Goal: Task Accomplishment & Management: Complete application form

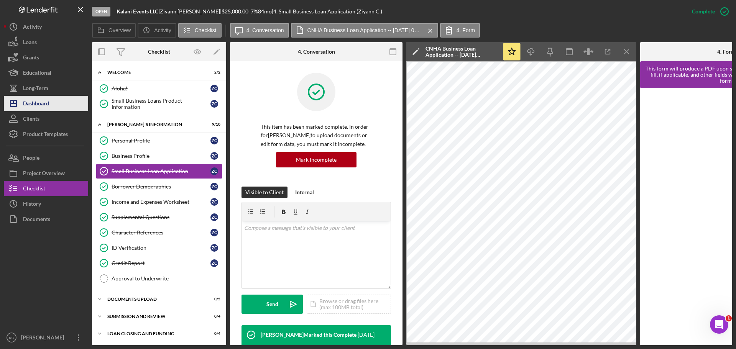
scroll to position [200, 0]
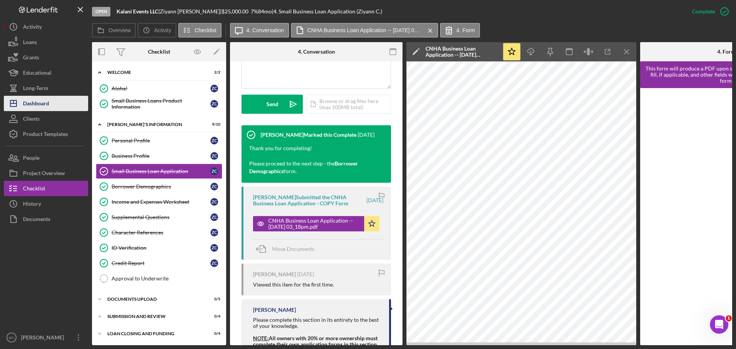
click at [33, 107] on div "Dashboard" at bounding box center [36, 104] width 26 height 17
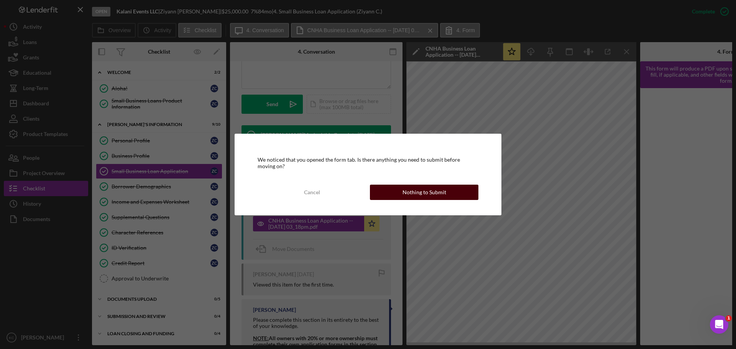
click at [416, 190] on div "Nothing to Submit" at bounding box center [425, 192] width 44 height 15
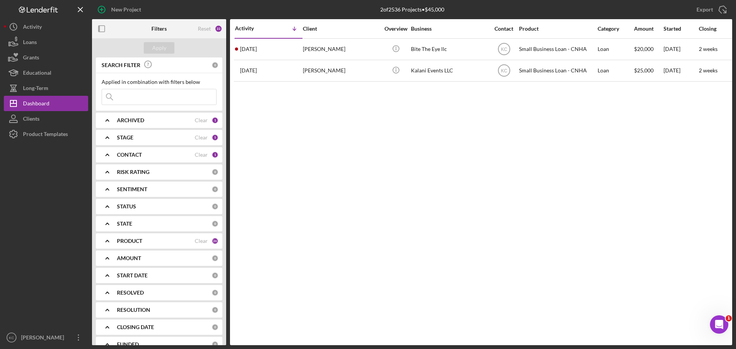
click at [142, 118] on b "ARCHIVED" at bounding box center [130, 120] width 27 height 6
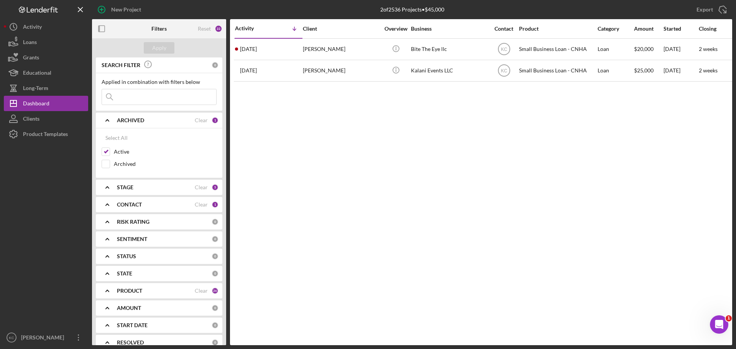
click at [142, 118] on b "ARCHIVED" at bounding box center [130, 120] width 27 height 6
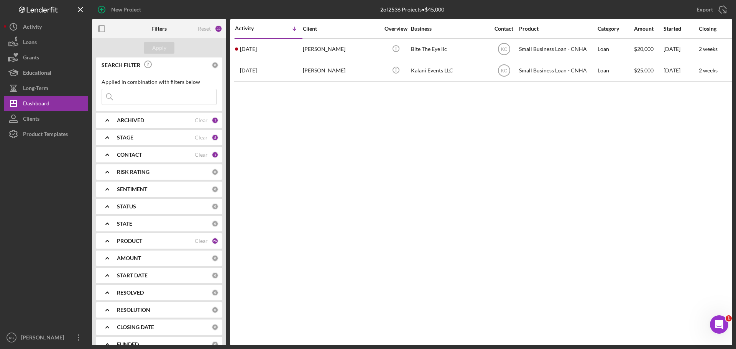
click at [138, 140] on div "STAGE" at bounding box center [156, 138] width 78 height 6
click at [140, 140] on div "STAGE" at bounding box center [156, 138] width 78 height 6
click at [142, 156] on div "CONTACT" at bounding box center [156, 155] width 78 height 6
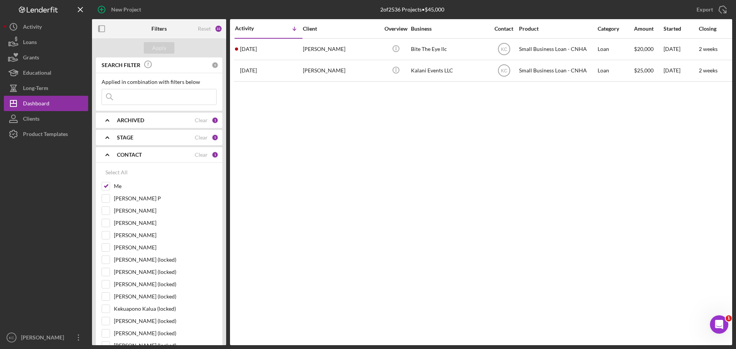
click at [147, 157] on div "CONTACT" at bounding box center [156, 155] width 78 height 6
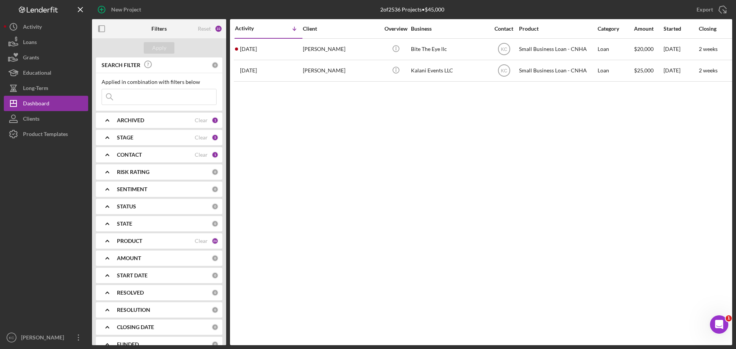
click at [157, 155] on div "CONTACT" at bounding box center [156, 155] width 78 height 6
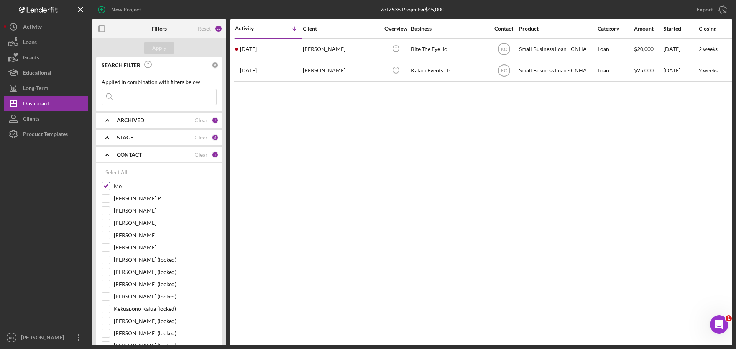
click at [104, 188] on input "Me" at bounding box center [106, 187] width 8 height 8
checkbox input "false"
click at [106, 223] on input "[PERSON_NAME]" at bounding box center [106, 223] width 8 height 8
checkbox input "true"
click at [163, 156] on div "CONTACT" at bounding box center [156, 155] width 78 height 6
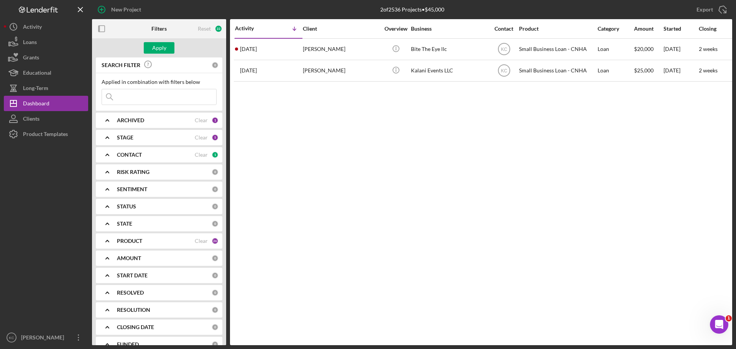
click at [140, 237] on div "PRODUCT Clear 26" at bounding box center [168, 241] width 102 height 15
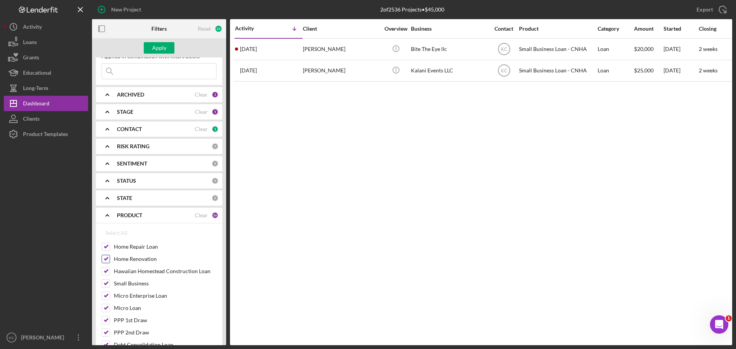
scroll to position [38, 0]
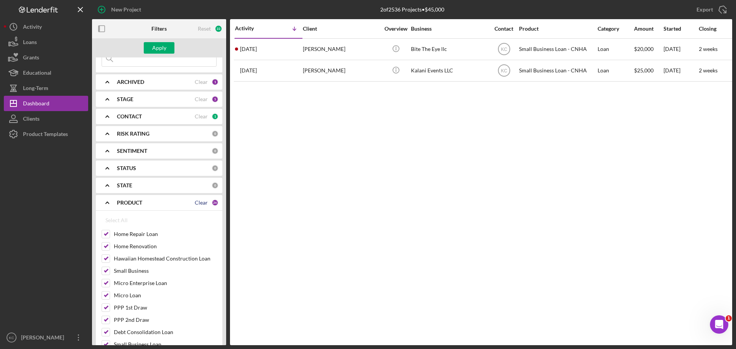
click at [202, 203] on div "Clear" at bounding box center [201, 203] width 13 height 6
checkbox input "false"
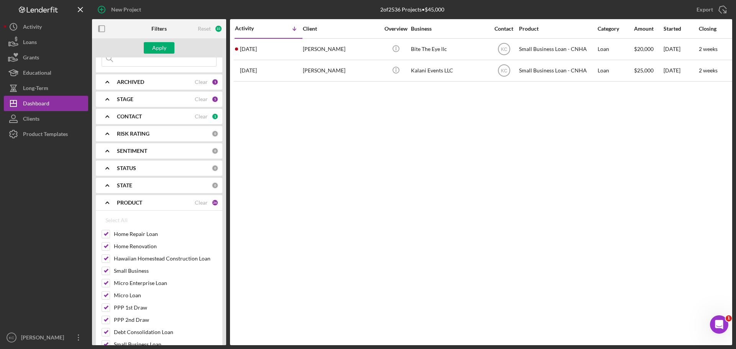
checkbox input "false"
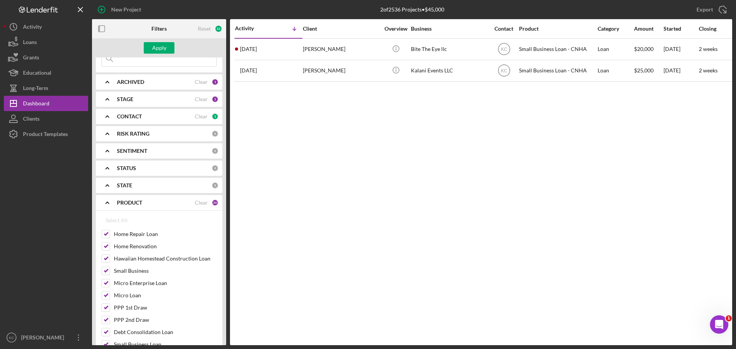
checkbox input "false"
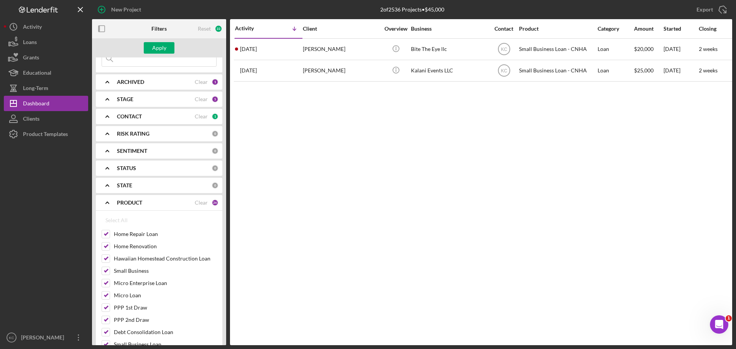
checkbox input "false"
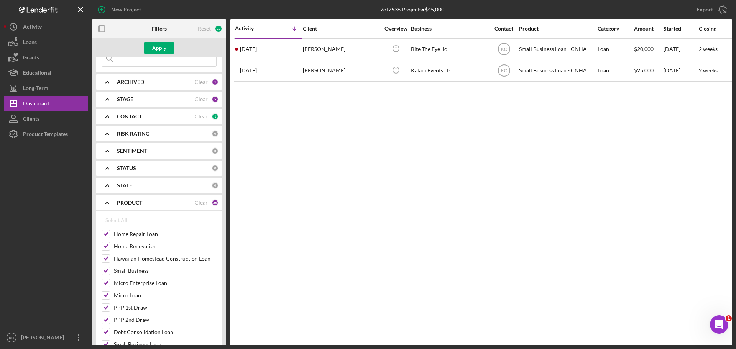
checkbox input "false"
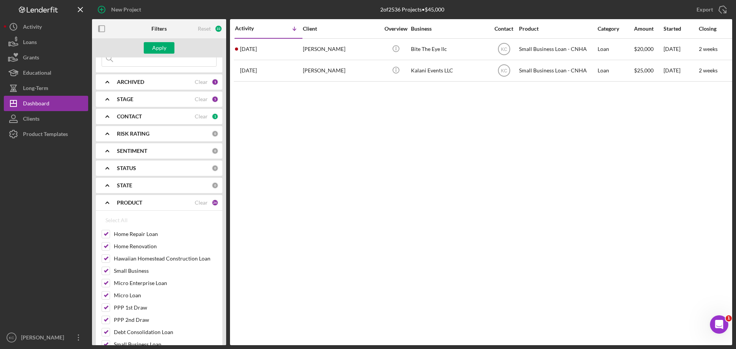
checkbox input "false"
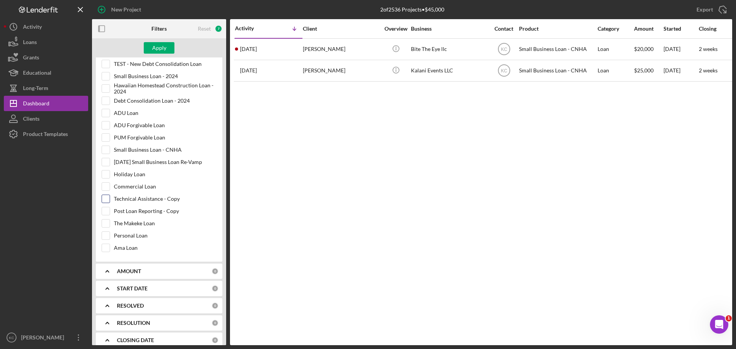
scroll to position [345, 0]
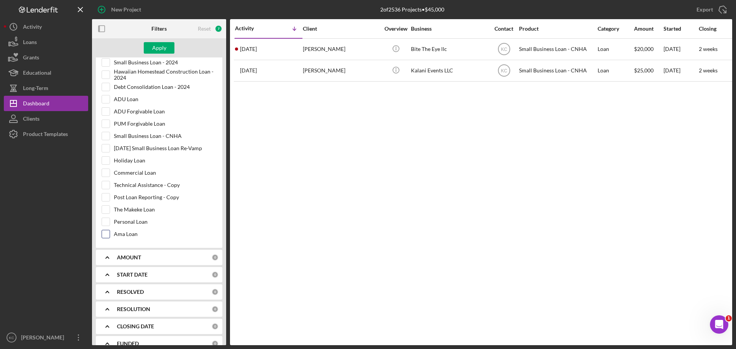
click at [108, 232] on input "Ama Loan" at bounding box center [106, 234] width 8 height 8
checkbox input "true"
click at [157, 44] on div "Apply" at bounding box center [159, 48] width 14 height 12
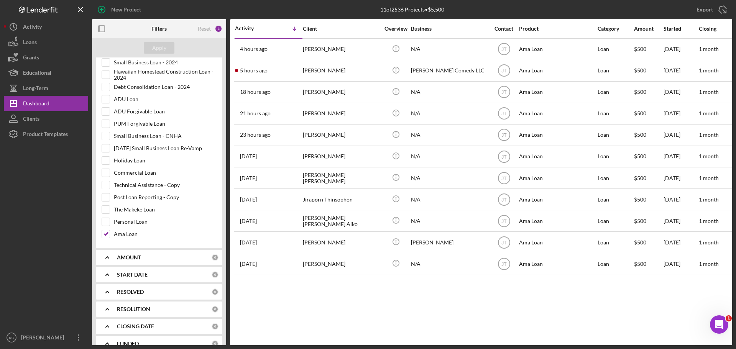
scroll to position [0, 415]
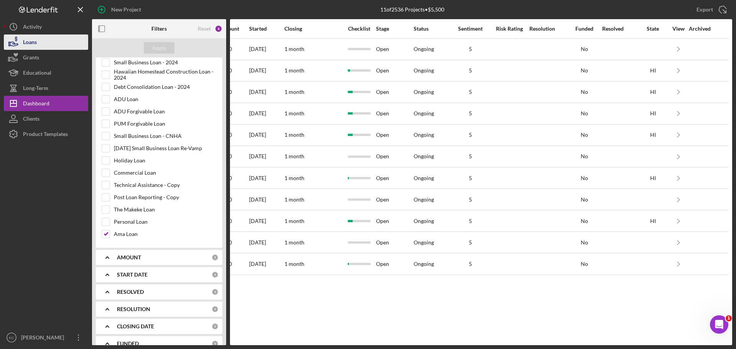
click at [24, 47] on div "Loans" at bounding box center [30, 43] width 14 height 17
